Goal: Task Accomplishment & Management: Manage account settings

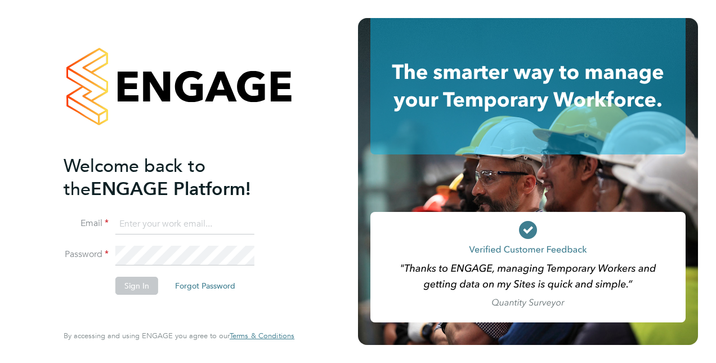
click at [206, 223] on input at bounding box center [184, 224] width 139 height 20
type input "rebecca.smalls@justice.gov.uk"
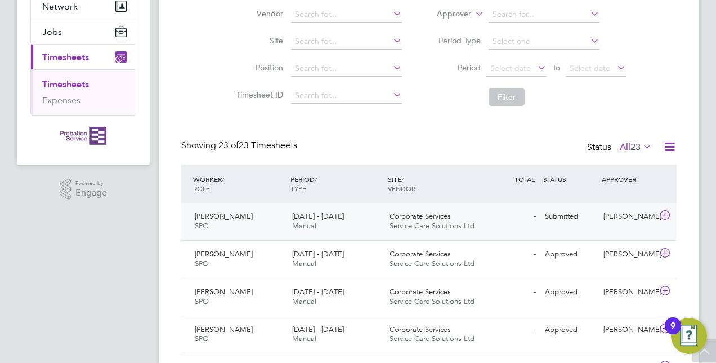
click at [352, 211] on div "22 - 28 Sep 2025 Manual" at bounding box center [336, 221] width 97 height 28
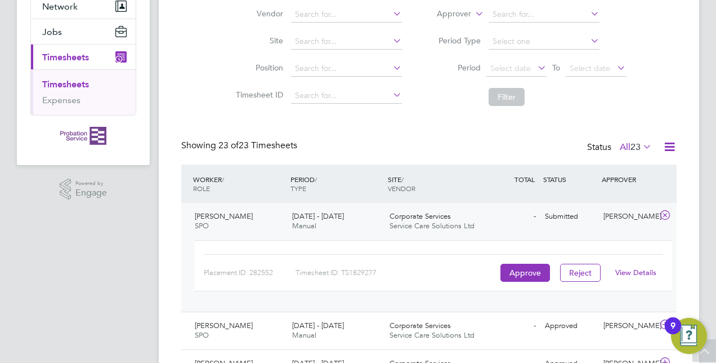
click at [637, 272] on link "View Details" at bounding box center [635, 272] width 41 height 10
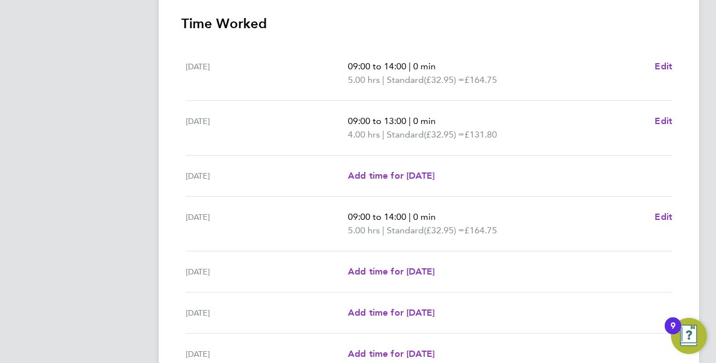
scroll to position [431, 0]
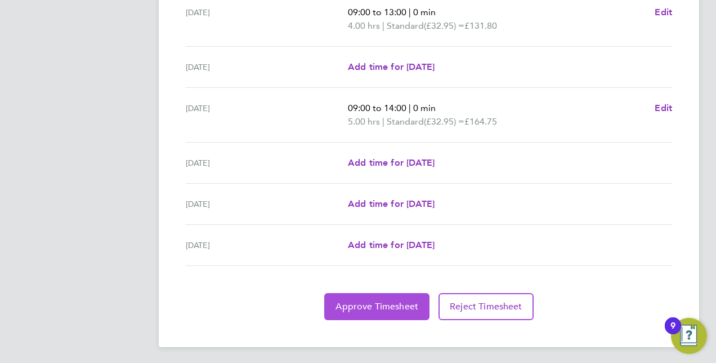
click at [369, 302] on span "Approve Timesheet" at bounding box center [377, 306] width 83 height 11
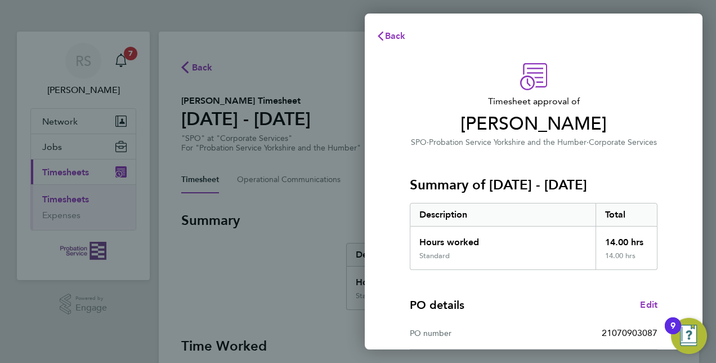
scroll to position [176, 0]
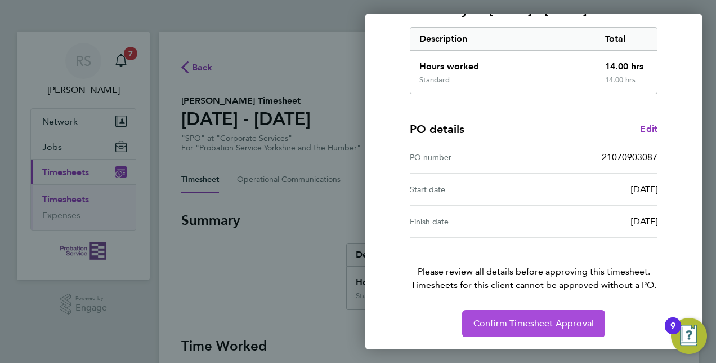
click at [556, 323] on span "Confirm Timesheet Approval" at bounding box center [533, 322] width 120 height 11
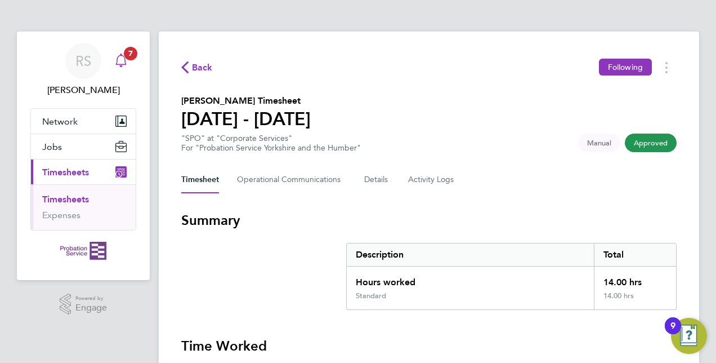
click at [119, 61] on icon "Main navigation" at bounding box center [121, 60] width 14 height 14
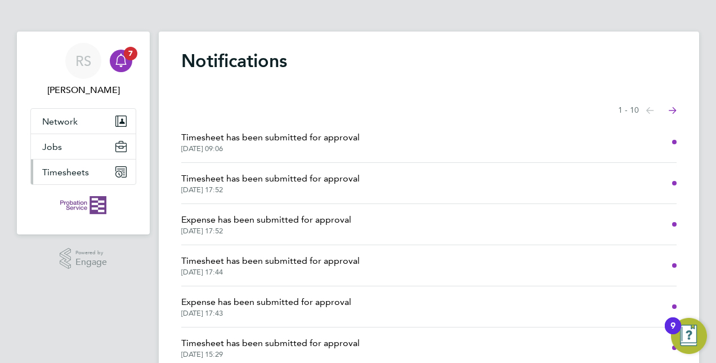
click at [78, 176] on span "Timesheets" at bounding box center [65, 172] width 47 height 11
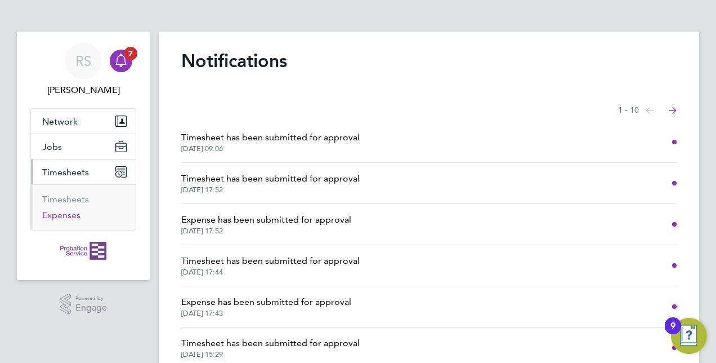
click at [75, 218] on link "Expenses" at bounding box center [61, 214] width 38 height 11
